Goal: Navigation & Orientation: Find specific page/section

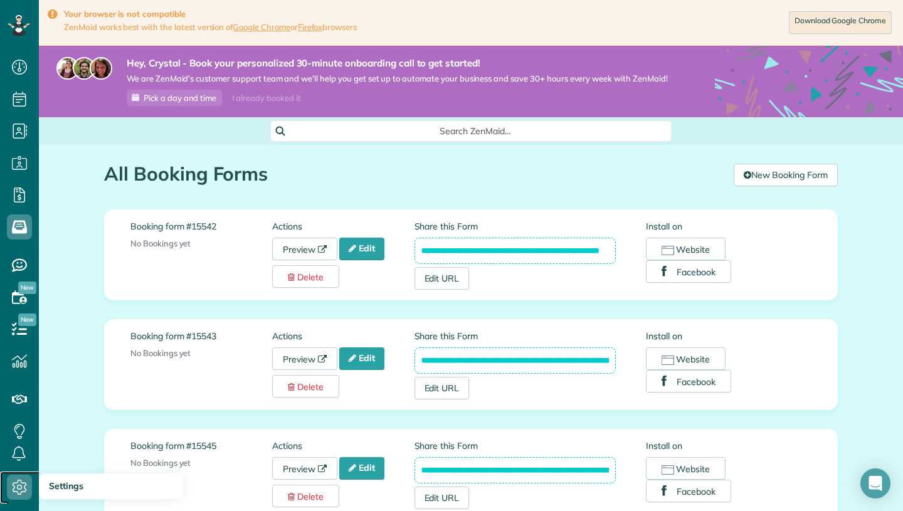
click at [15, 481] on icon at bounding box center [19, 487] width 25 height 25
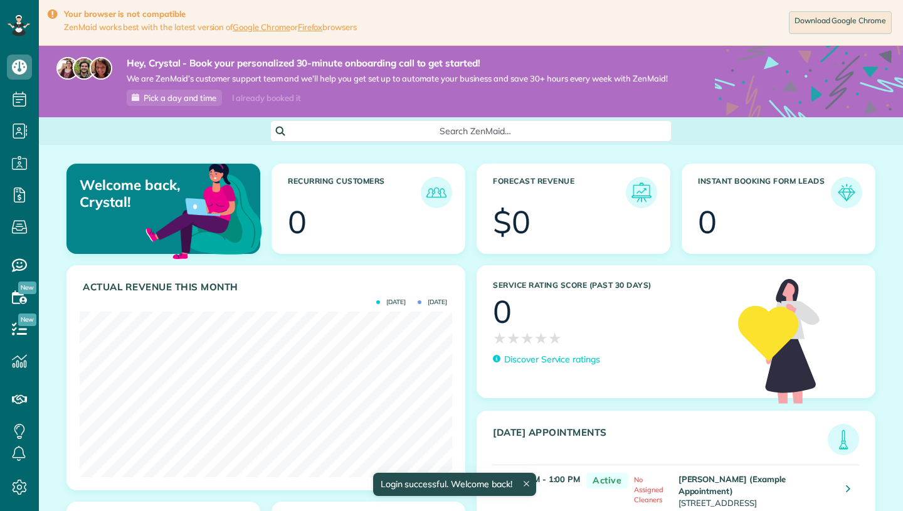
scroll to position [165, 372]
click at [11, 483] on icon at bounding box center [19, 487] width 25 height 25
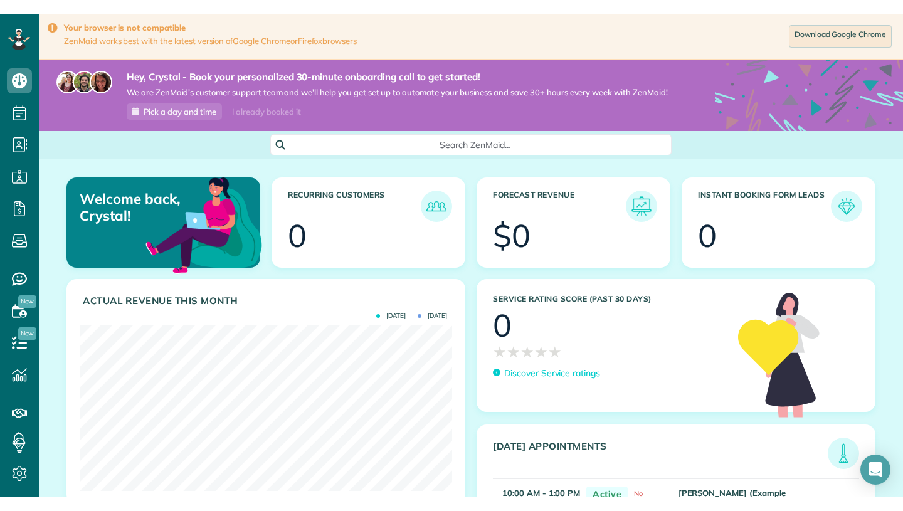
scroll to position [511, 39]
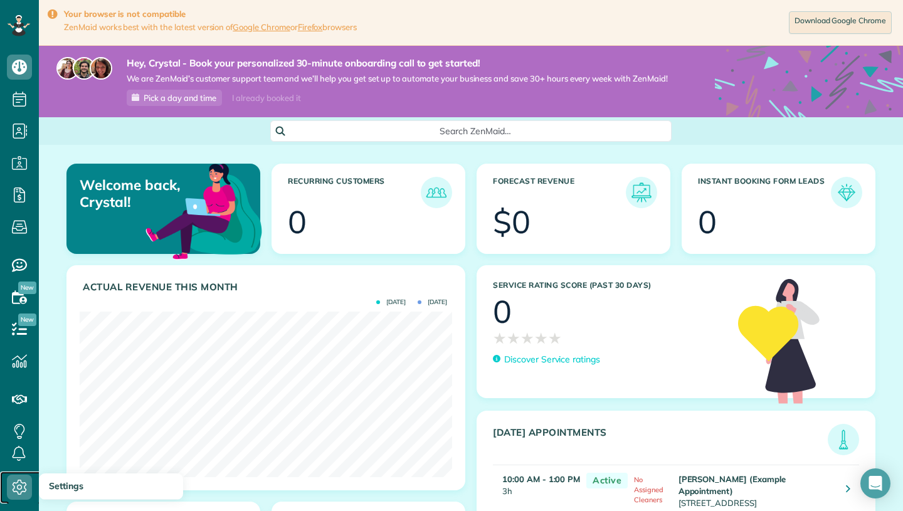
click at [17, 486] on use at bounding box center [20, 487] width 14 height 15
